Goal: Information Seeking & Learning: Learn about a topic

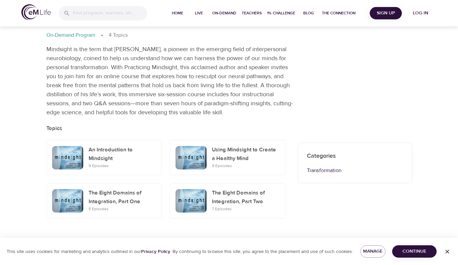
scroll to position [33, 0]
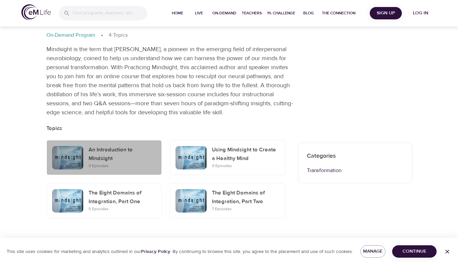
click at [72, 154] on div "button" at bounding box center [67, 157] width 31 height 23
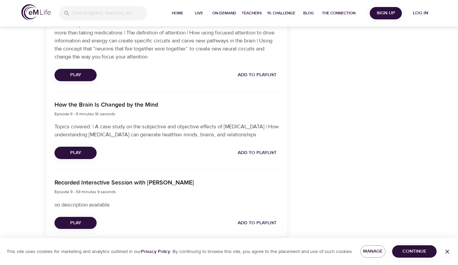
scroll to position [907, 0]
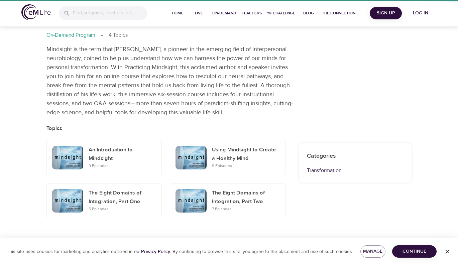
scroll to position [33, 0]
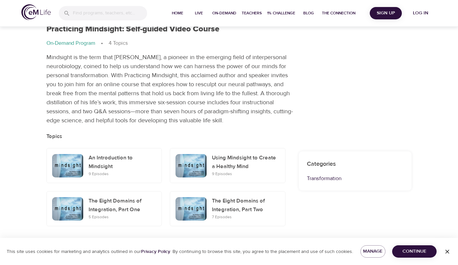
scroll to position [33, 0]
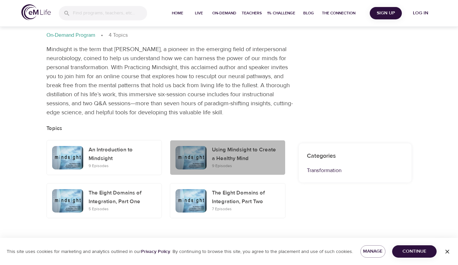
click at [207, 157] on div "button" at bounding box center [191, 157] width 36 height 29
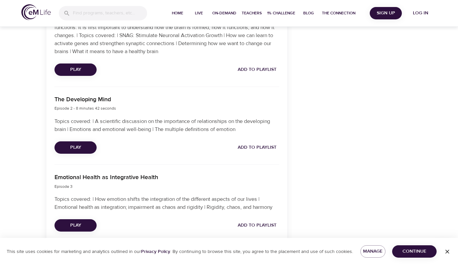
scroll to position [334, 0]
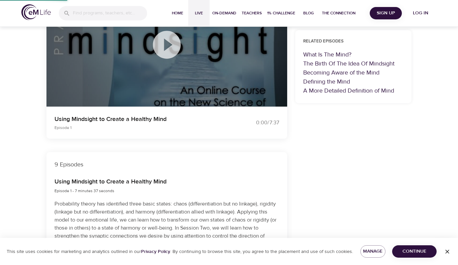
scroll to position [33, 0]
